Goal: Task Accomplishment & Management: Use online tool/utility

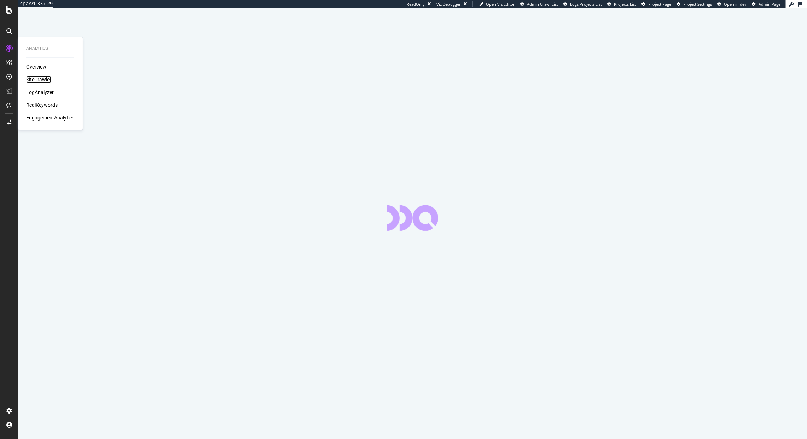
click at [35, 76] on div "SiteCrawler" at bounding box center [38, 79] width 25 height 7
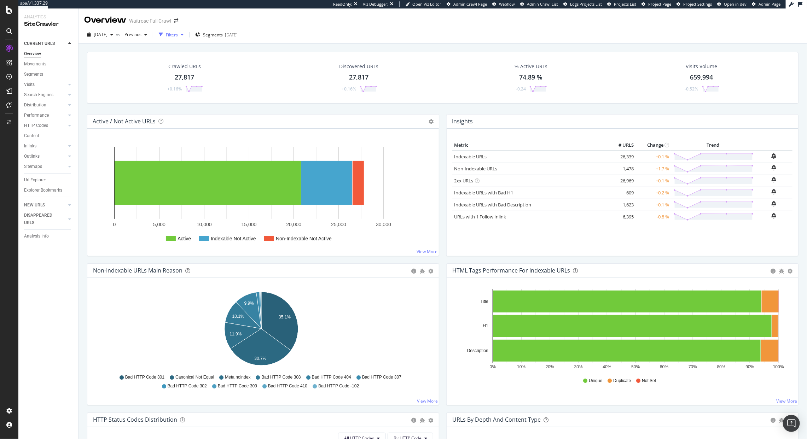
click at [178, 33] on div "Filters" at bounding box center [172, 35] width 12 height 6
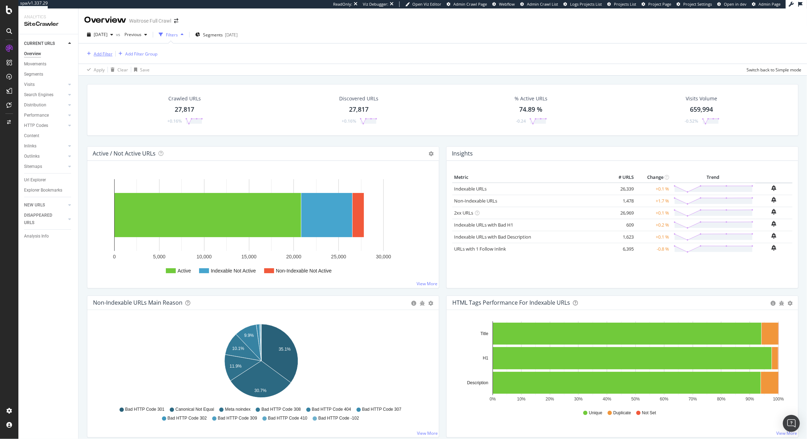
click at [109, 52] on div "Add Filter" at bounding box center [103, 54] width 19 height 6
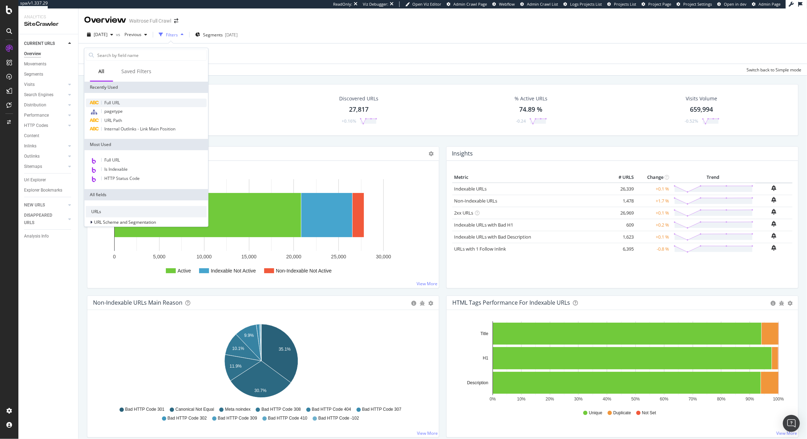
click at [114, 100] on span "Full URL" at bounding box center [113, 103] width 16 height 6
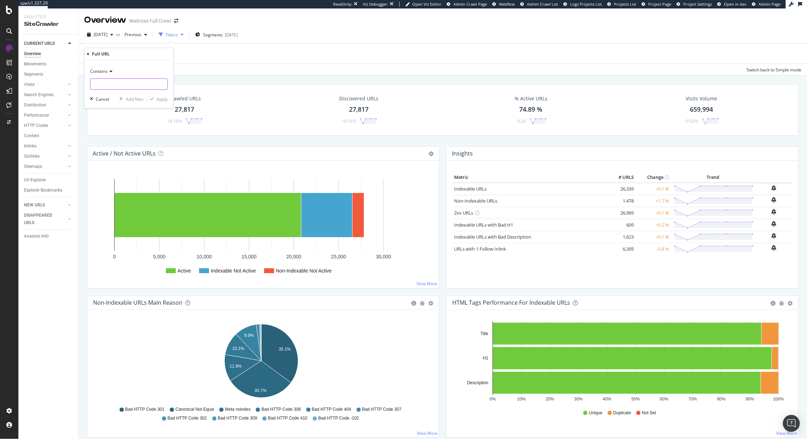
click at [142, 82] on input "text" at bounding box center [128, 83] width 77 height 11
type input "christmas"
click at [162, 97] on div "Apply" at bounding box center [162, 99] width 11 height 6
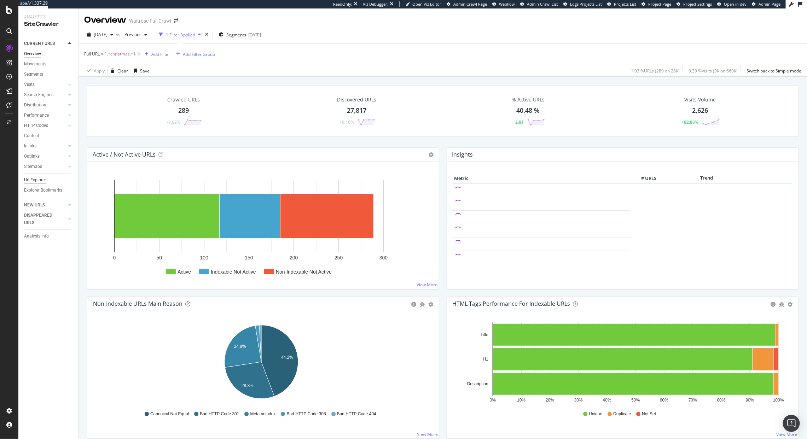
click at [35, 178] on div "Url Explorer" at bounding box center [35, 179] width 22 height 7
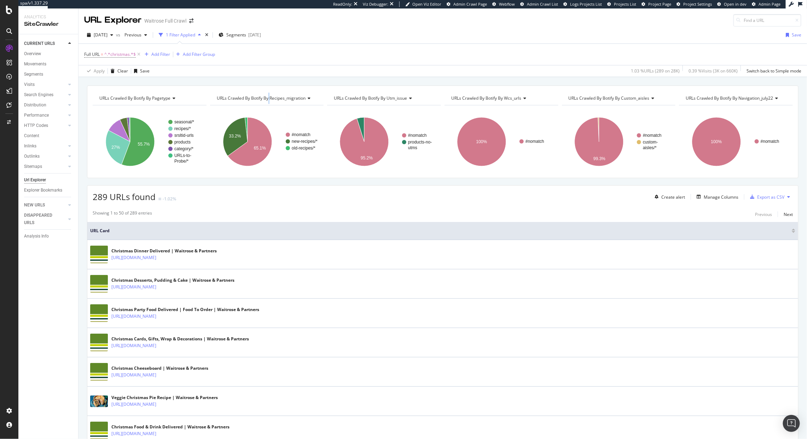
click at [268, 94] on div "URLs Crawled By Botify By recipes_migration" at bounding box center [266, 98] width 102 height 11
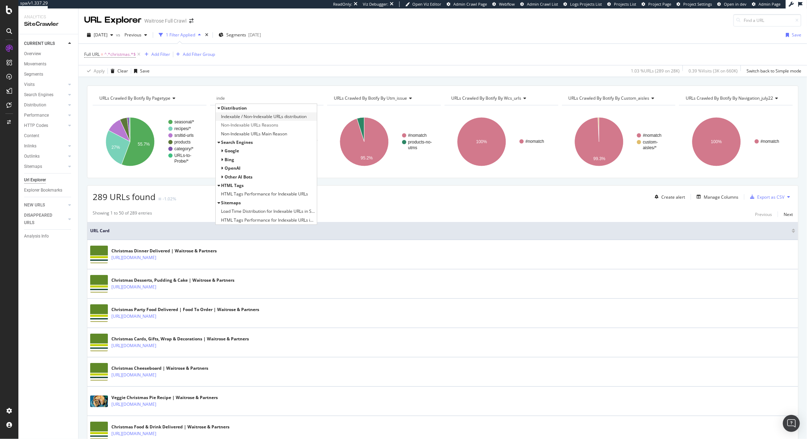
type input "inde"
click at [267, 116] on span "Indexable / Non-Indexable URLs distribution" at bounding box center [264, 116] width 86 height 7
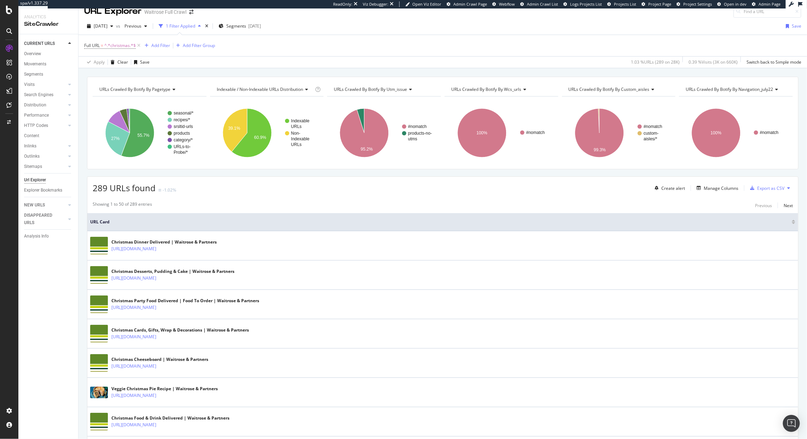
scroll to position [8, 0]
click at [122, 43] on span "^.*christmas.*$" at bounding box center [119, 46] width 31 height 10
click at [96, 72] on input "christmas" at bounding box center [123, 75] width 67 height 11
type input "/christmas/"
click at [164, 93] on button "Apply" at bounding box center [157, 90] width 20 height 7
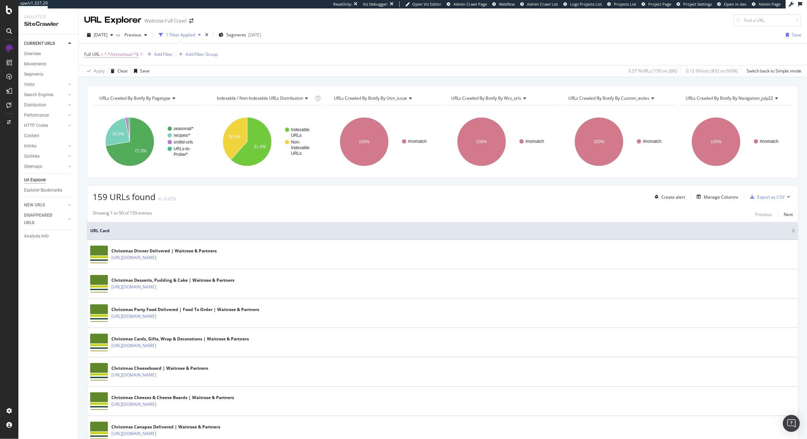
click at [120, 54] on span "^.*/christmas/.*$" at bounding box center [121, 54] width 34 height 10
click at [120, 54] on div "Full URL" at bounding box center [128, 54] width 83 height 12
click at [121, 82] on input "/christmas/" at bounding box center [123, 83] width 67 height 11
click at [123, 83] on input "/christmas/" at bounding box center [123, 83] width 67 height 11
type input "/christmas"
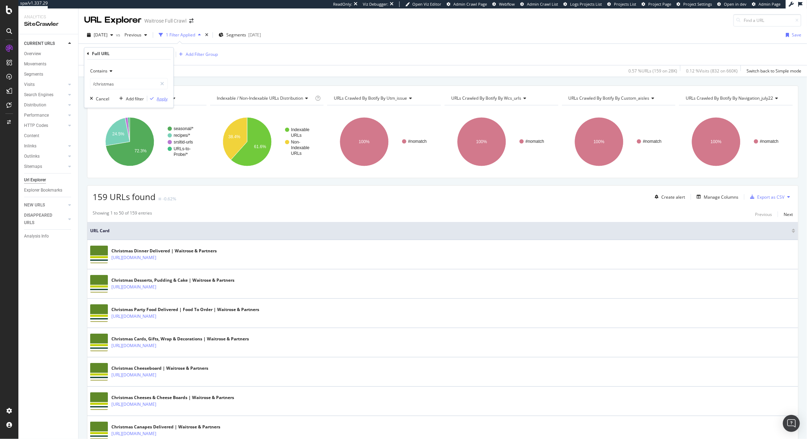
click at [158, 99] on div "Apply" at bounding box center [162, 98] width 11 height 6
click at [125, 60] on div "Full URL = ^.*/christmas.*$ Add Filter Add Filter Group" at bounding box center [442, 54] width 717 height 21
click at [121, 57] on span "^.*/christmas.*$" at bounding box center [120, 54] width 33 height 10
click at [95, 86] on input "/christmas" at bounding box center [123, 83] width 67 height 11
type input "christmas"
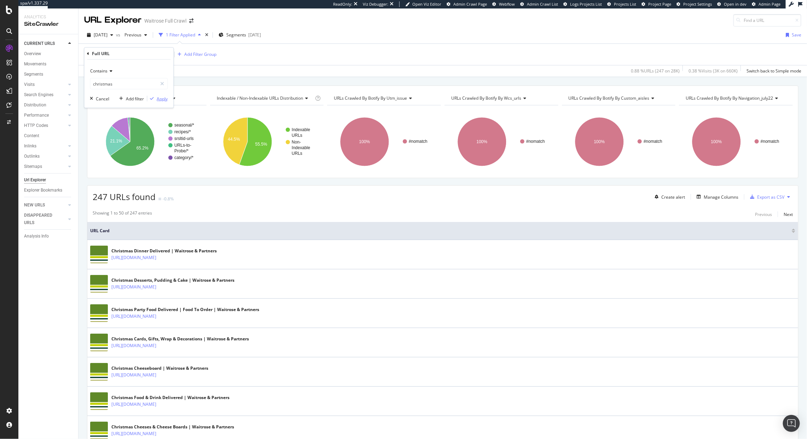
click at [160, 96] on div "Apply" at bounding box center [162, 98] width 11 height 6
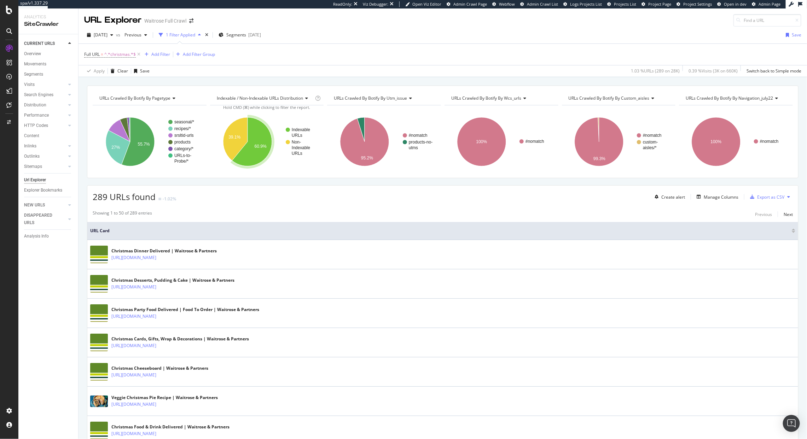
scroll to position [20, 0]
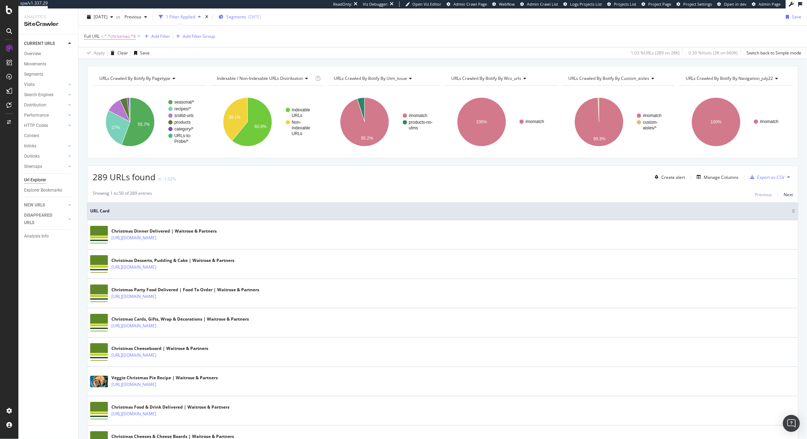
click at [246, 18] on span "Segments" at bounding box center [236, 17] width 20 height 6
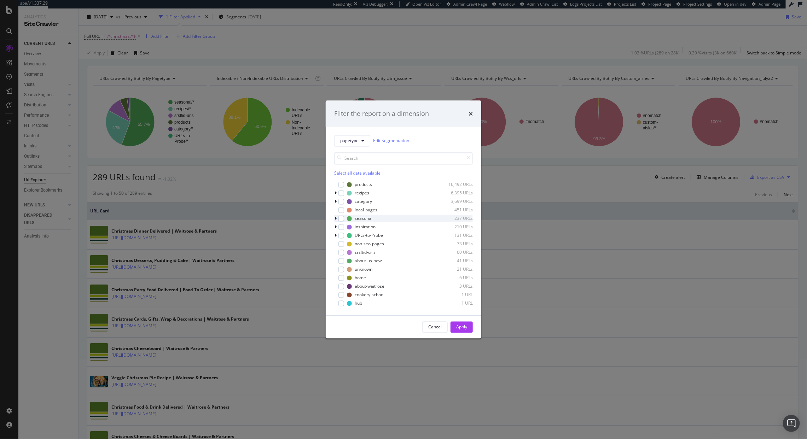
click at [334, 222] on div "modal" at bounding box center [336, 218] width 4 height 7
click at [341, 225] on div "modal" at bounding box center [340, 224] width 4 height 7
click at [346, 223] on div "modal" at bounding box center [345, 224] width 6 height 6
click at [469, 332] on button "Apply" at bounding box center [461, 328] width 22 height 11
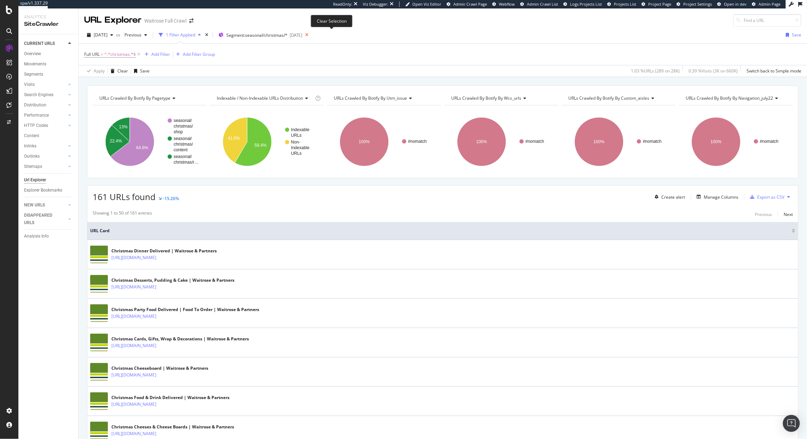
click at [311, 35] on icon at bounding box center [306, 35] width 9 height 10
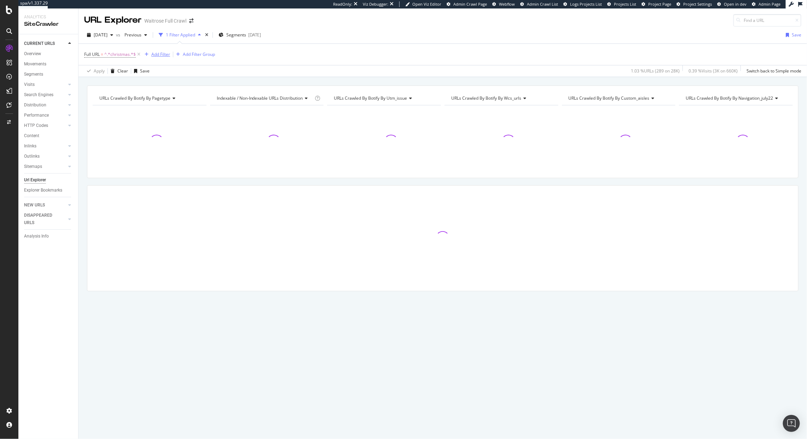
click at [165, 51] on div "Add Filter" at bounding box center [160, 54] width 19 height 6
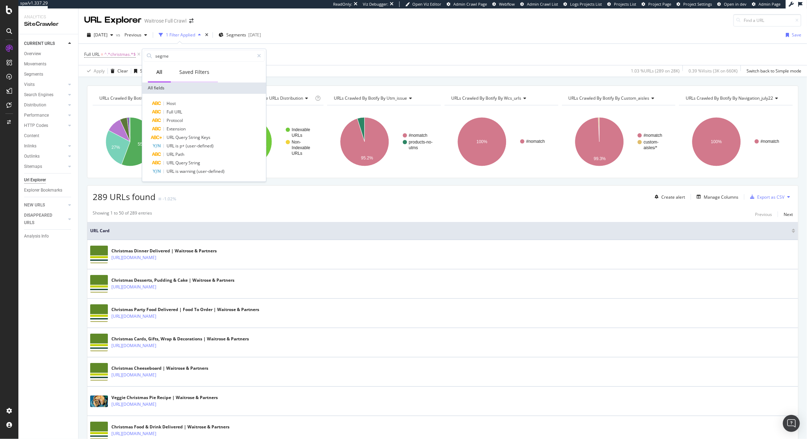
type input "segmen"
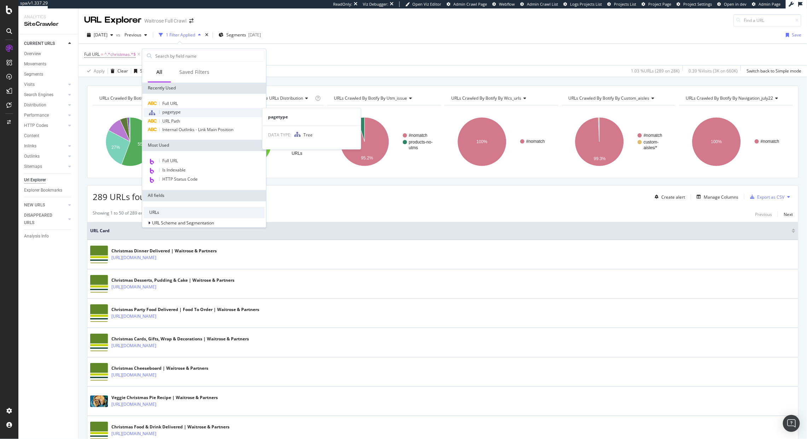
click at [203, 109] on div "pagetype" at bounding box center [203, 112] width 121 height 9
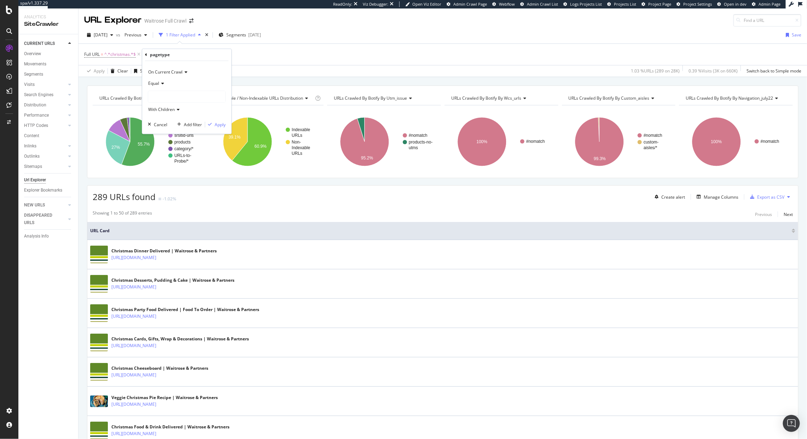
click at [176, 96] on div at bounding box center [186, 96] width 77 height 11
click at [156, 84] on span "Equal" at bounding box center [153, 84] width 11 height 6
click at [161, 106] on span "Not Equal" at bounding box center [160, 107] width 19 height 6
click at [165, 99] on div at bounding box center [186, 96] width 77 height 11
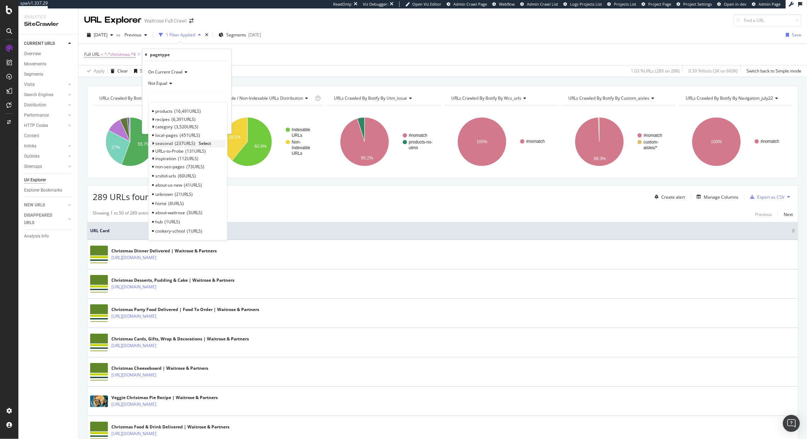
click at [152, 142] on icon at bounding box center [153, 144] width 2 height 4
click at [204, 150] on span "Select" at bounding box center [210, 151] width 12 height 6
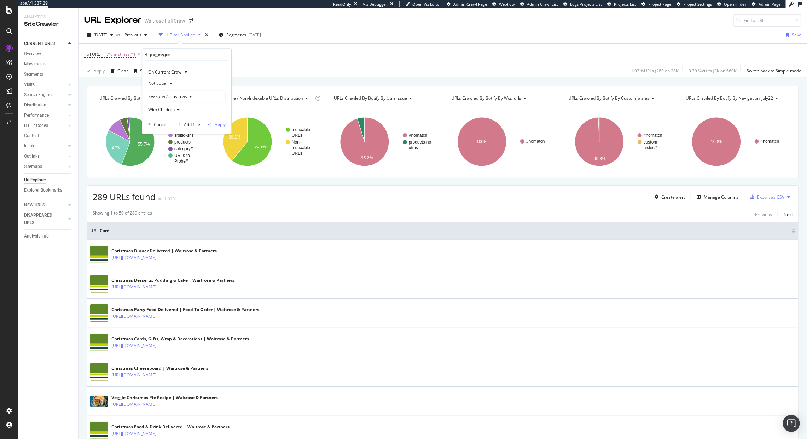
click at [213, 123] on div "button" at bounding box center [210, 125] width 10 height 4
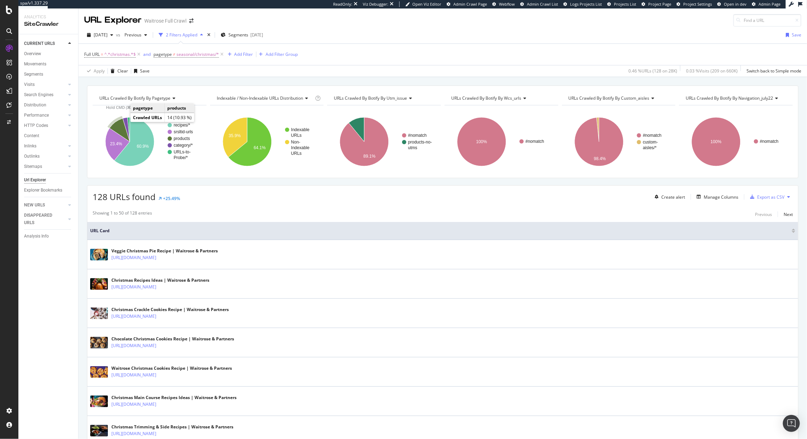
click at [121, 126] on icon "A chart." at bounding box center [120, 129] width 20 height 23
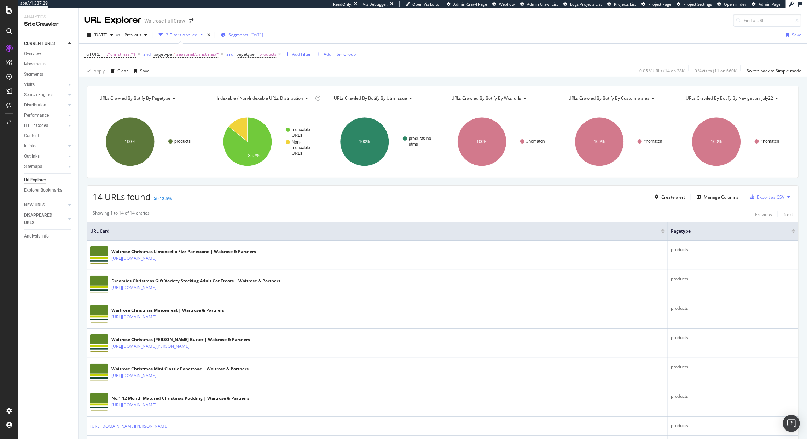
click at [248, 34] on span "Segments" at bounding box center [238, 35] width 20 height 6
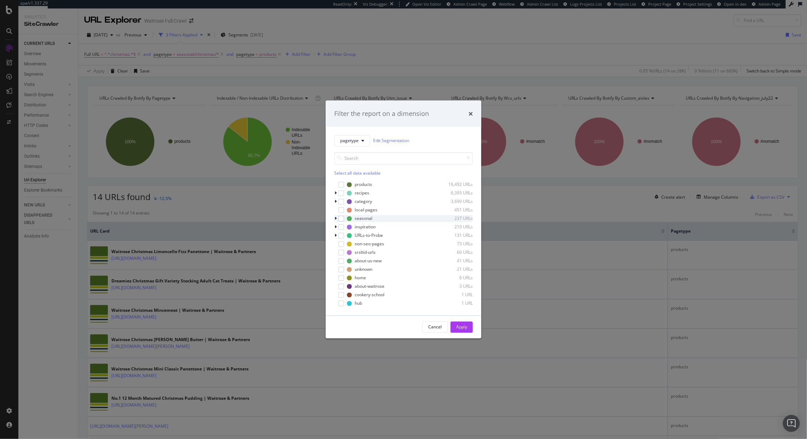
click at [334, 218] on icon "modal" at bounding box center [335, 218] width 2 height 4
click at [340, 225] on icon "modal" at bounding box center [340, 224] width 2 height 4
click at [473, 110] on div "Filter the report on a dimension" at bounding box center [404, 112] width 156 height 26
click at [470, 112] on icon "times" at bounding box center [470, 112] width 4 height 6
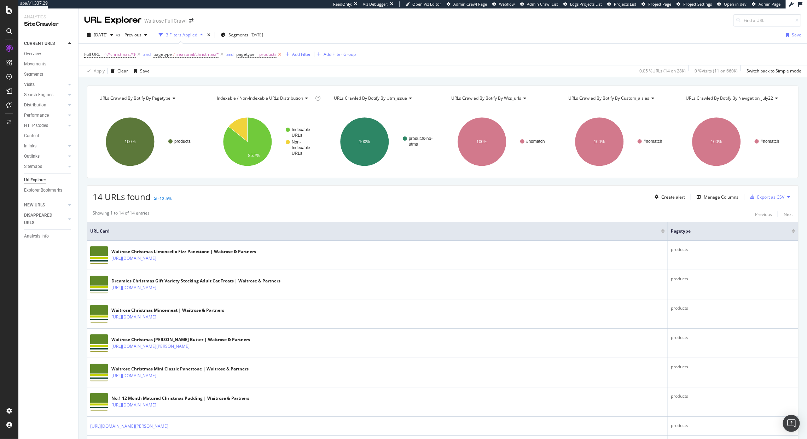
click at [279, 54] on icon at bounding box center [280, 54] width 6 height 7
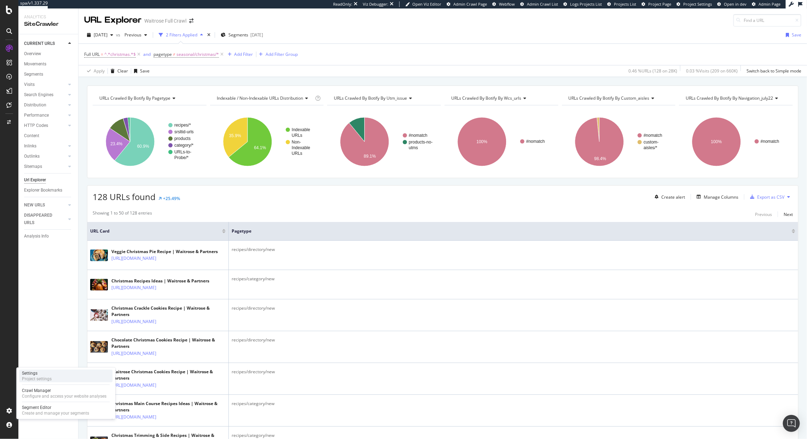
click at [44, 377] on div "Project settings" at bounding box center [37, 379] width 30 height 6
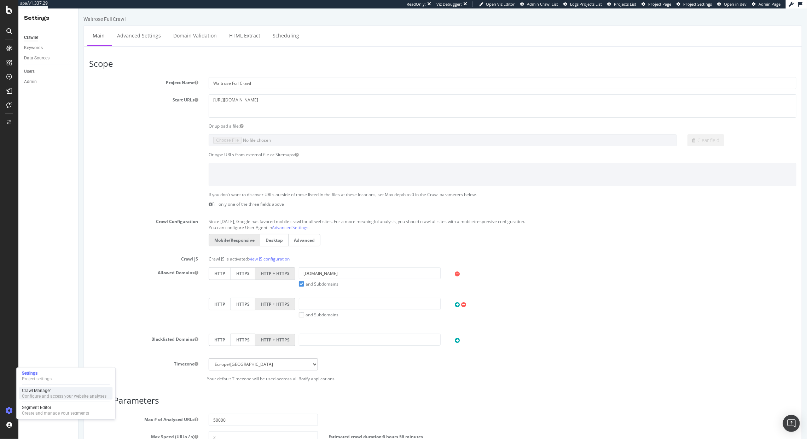
click at [41, 394] on div "Configure and access your website analyses" at bounding box center [64, 396] width 84 height 6
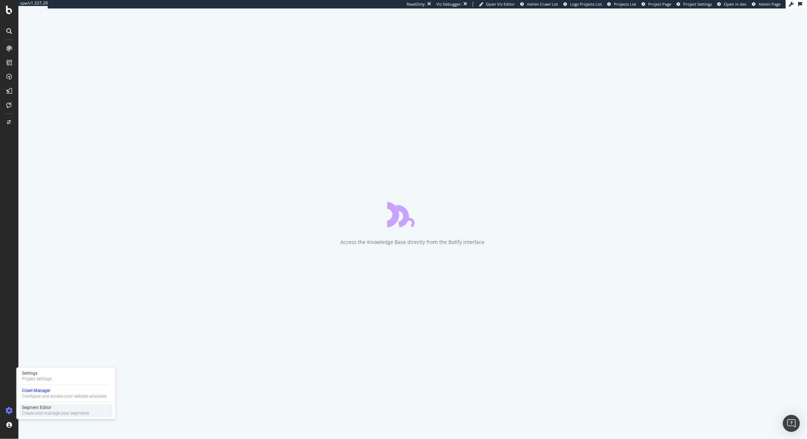
click at [35, 409] on div "Segment Editor" at bounding box center [55, 408] width 67 height 6
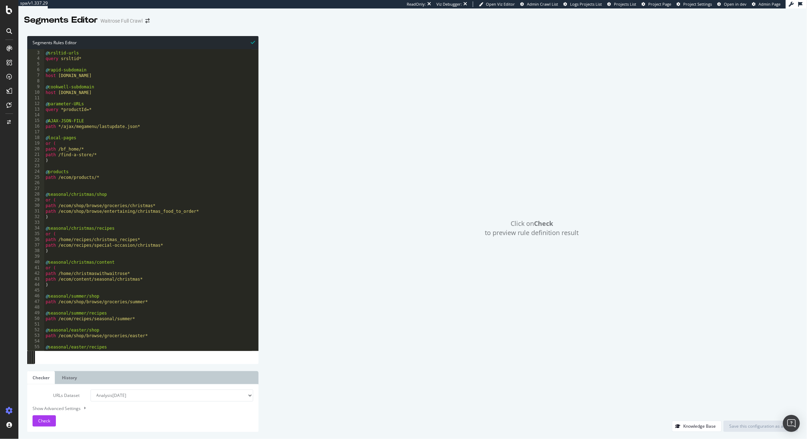
scroll to position [5, 0]
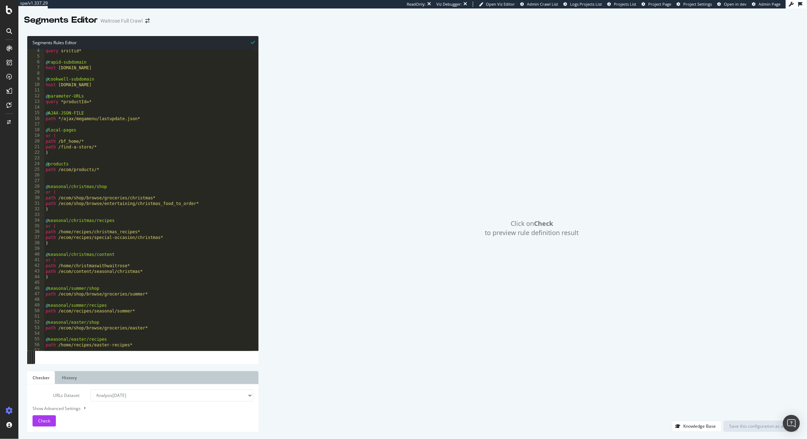
type textarea "path /ecom/products/*"
click at [163, 170] on div "query srsltid* @ rapid-subdomain host [DOMAIN_NAME] @ cookwell-subdomain host […" at bounding box center [236, 201] width 385 height 306
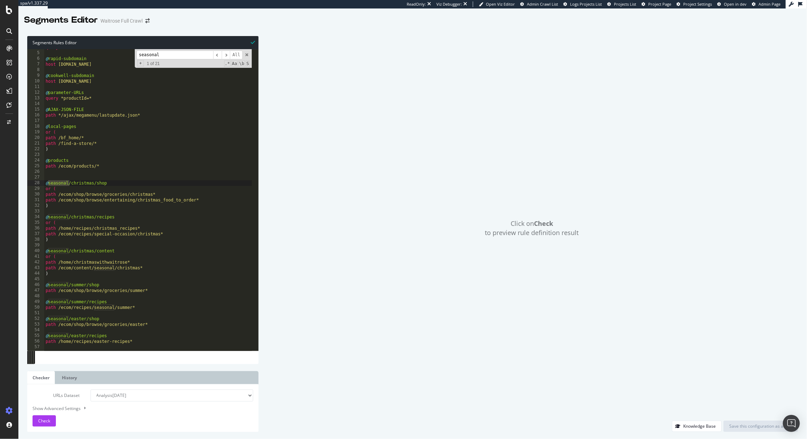
type input "seasonal"
type textarea "@seasonal/christmas/shop"
click at [146, 181] on div "query srsltid* @ rapid-subdomain host [DOMAIN_NAME] @ cookwell-subdomain host […" at bounding box center [236, 198] width 385 height 306
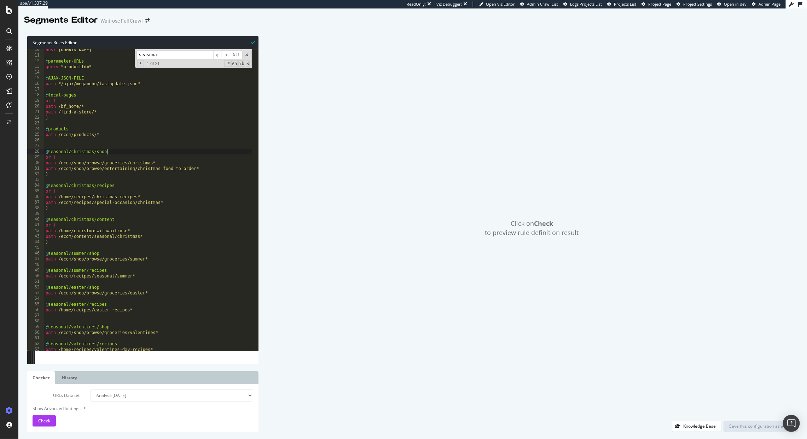
scroll to position [16, 0]
